Goal: Transaction & Acquisition: Subscribe to service/newsletter

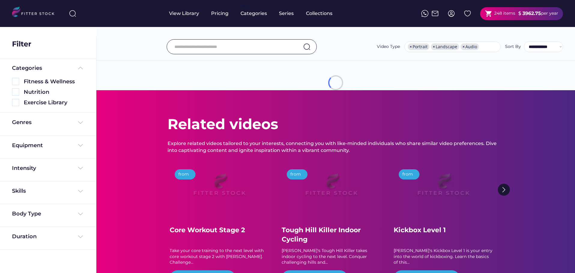
select select "**********"
click at [507, 20] on div "shopping_cart 248 items $ 3962.75 per year" at bounding box center [521, 13] width 83 height 13
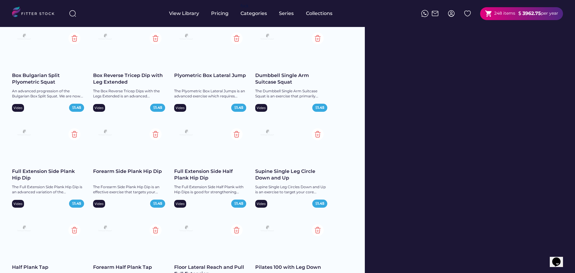
scroll to position [1229, 0]
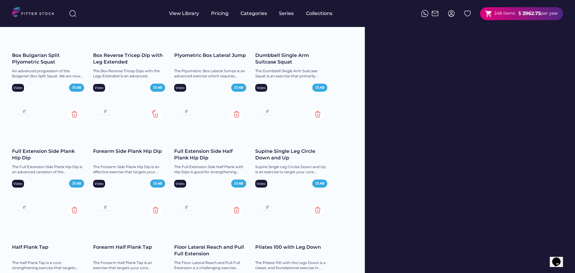
click at [152, 113] on img at bounding box center [155, 114] width 12 height 12
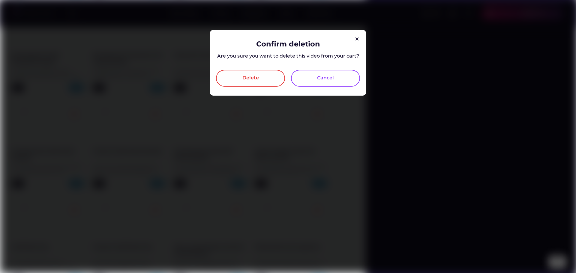
click at [253, 71] on div "Delete" at bounding box center [250, 78] width 69 height 17
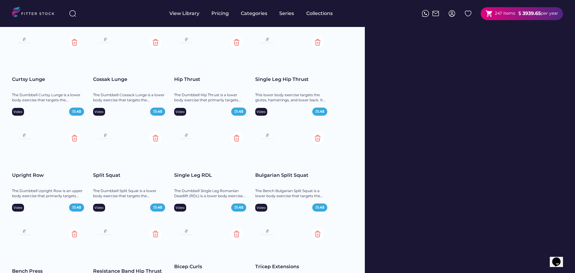
scroll to position [2369, 0]
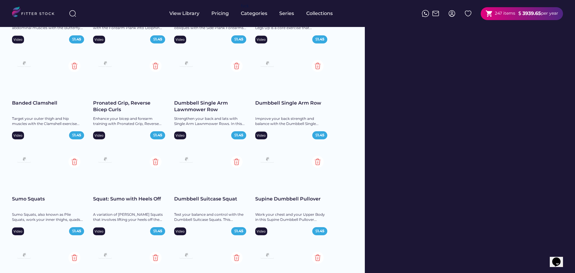
scroll to position [0, 0]
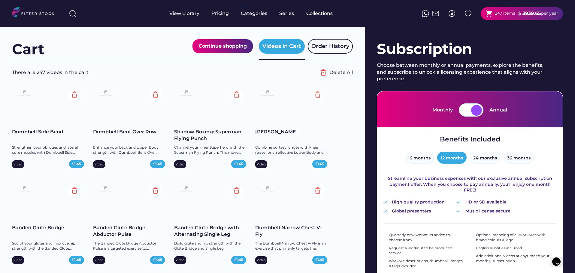
drag, startPoint x: 358, startPoint y: 93, endPoint x: 350, endPoint y: -36, distance: 129.3
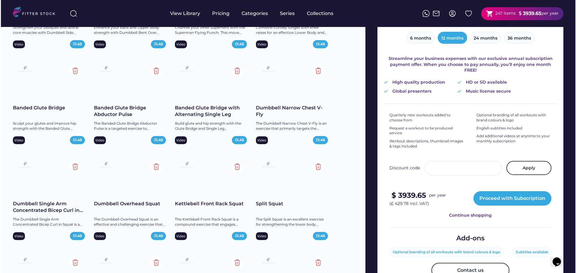
scroll to position [150, 0]
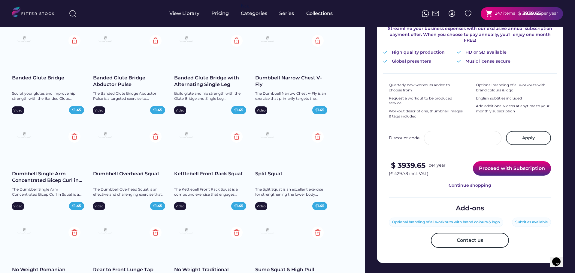
click at [500, 161] on button "Proceed with Subscription" at bounding box center [512, 168] width 78 height 14
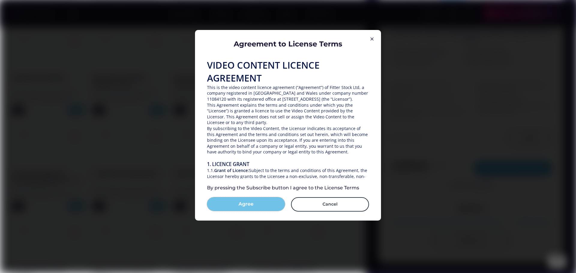
click at [257, 200] on button "Agree" at bounding box center [246, 204] width 78 height 14
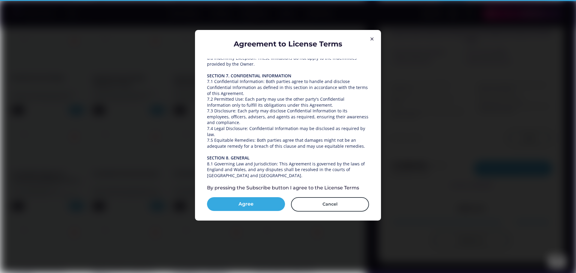
scroll to position [861, 0]
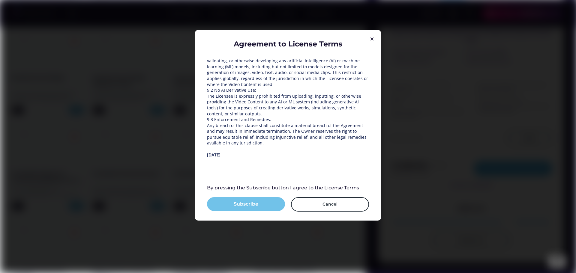
click at [269, 201] on button "Subscribe" at bounding box center [246, 204] width 78 height 14
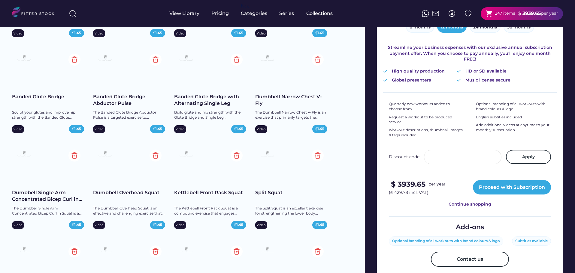
scroll to position [179, 0]
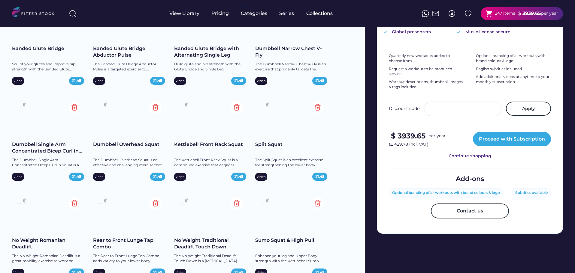
click at [474, 191] on div "Optional branding of all workouts with brand colours & logo" at bounding box center [446, 193] width 108 height 5
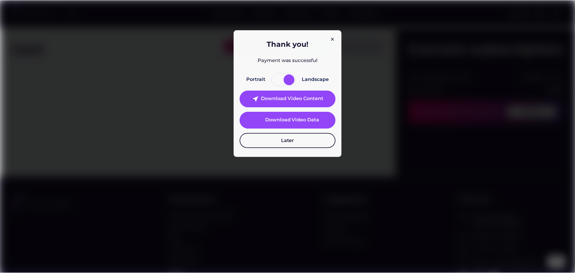
scroll to position [0, 0]
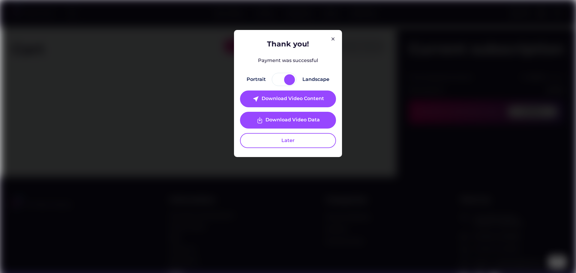
click at [288, 80] on div at bounding box center [289, 79] width 11 height 11
click at [279, 80] on div at bounding box center [278, 79] width 11 height 11
click at [336, 36] on img at bounding box center [333, 38] width 7 height 7
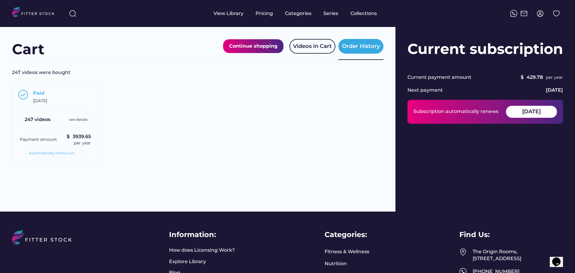
click at [458, 110] on div "Subscription automatically renews" at bounding box center [455, 111] width 85 height 7
click at [68, 152] on div "Automatically renews on:" at bounding box center [52, 153] width 46 height 5
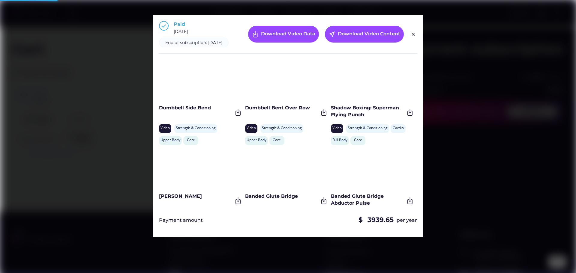
click at [197, 44] on div "End of subscription: September 29, 2026" at bounding box center [193, 43] width 57 height 6
click at [202, 44] on div "End of subscription: September 29, 2026" at bounding box center [193, 43] width 57 height 6
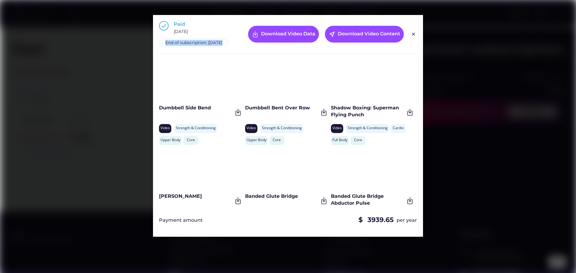
click at [202, 44] on div "End of subscription: September 29, 2026" at bounding box center [193, 43] width 57 height 6
click at [412, 36] on img at bounding box center [413, 34] width 7 height 7
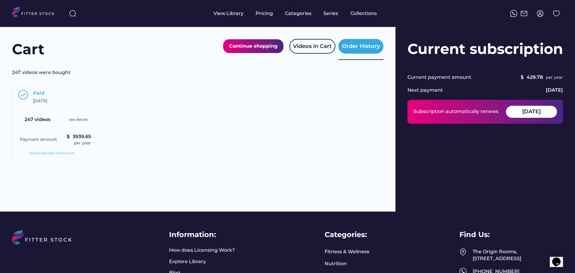
click at [540, 77] on div "429.78" at bounding box center [534, 77] width 16 height 7
click at [567, 76] on div "Subscription Choose between monthly or annual payments, explore the benefits, a…" at bounding box center [484, 119] width 179 height 185
click at [556, 92] on div "September 29, 2026" at bounding box center [554, 90] width 17 height 7
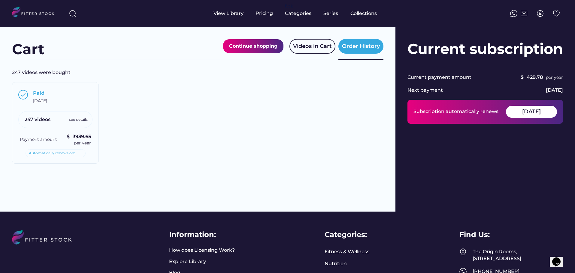
click at [556, 92] on div "September 29, 2026" at bounding box center [554, 90] width 17 height 7
click at [557, 90] on div "September 29, 2026" at bounding box center [554, 90] width 17 height 7
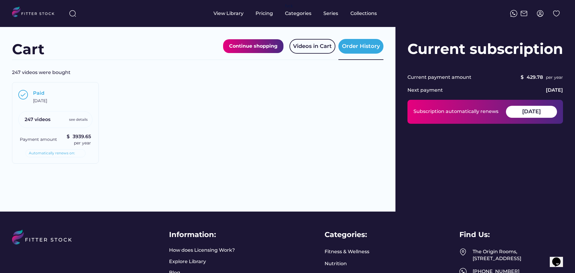
click at [80, 103] on div "Paid September 29, 2025" at bounding box center [62, 97] width 58 height 14
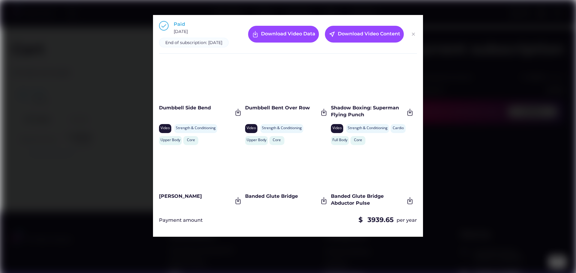
click at [414, 38] on img at bounding box center [413, 34] width 7 height 7
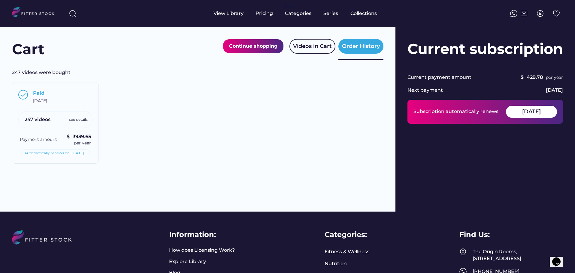
click at [36, 133] on div "Paid September 29, 2025 247 videos see details Payment amount $ 3939.65 per yea…" at bounding box center [55, 123] width 87 height 82
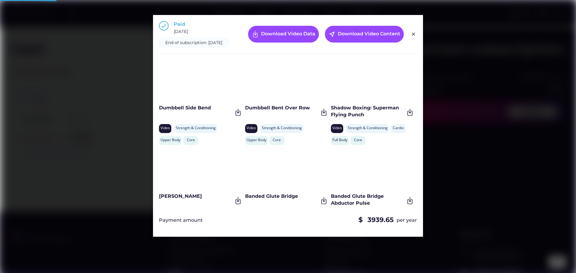
click at [484, 124] on div at bounding box center [288, 136] width 576 height 273
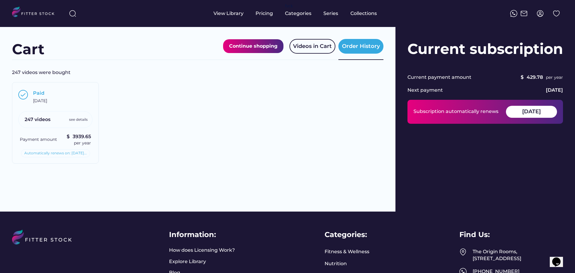
click at [544, 17] on div at bounding box center [539, 13] width 13 height 13
click at [538, 13] on img at bounding box center [539, 13] width 7 height 7
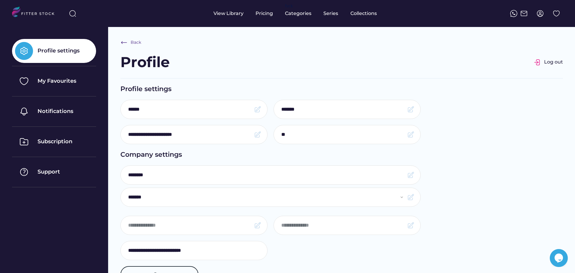
click at [186, 133] on input "**********" at bounding box center [189, 134] width 123 height 13
drag, startPoint x: 186, startPoint y: 133, endPoint x: 289, endPoint y: 133, distance: 102.3
click at [186, 132] on input "**********" at bounding box center [189, 134] width 123 height 13
